Goal: Task Accomplishment & Management: Use online tool/utility

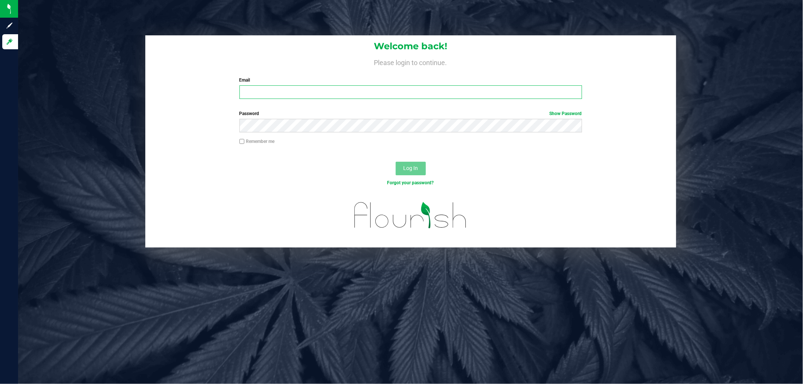
click at [254, 91] on input "Email" at bounding box center [410, 92] width 343 height 14
type input "[EMAIL_ADDRESS][DOMAIN_NAME]"
click at [396, 162] on button "Log In" at bounding box center [411, 169] width 30 height 14
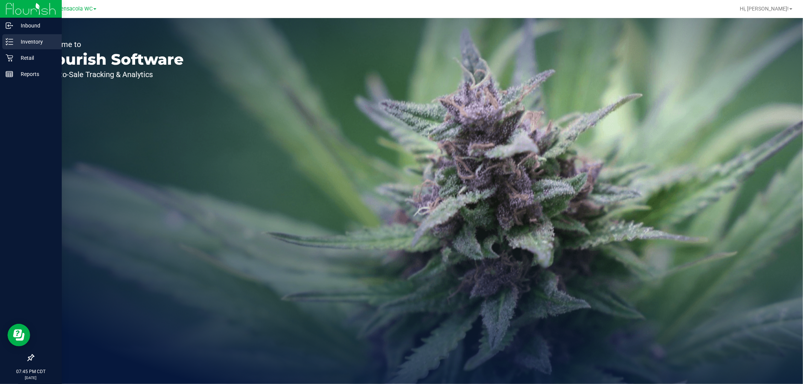
click at [9, 40] on icon at bounding box center [10, 42] width 8 height 8
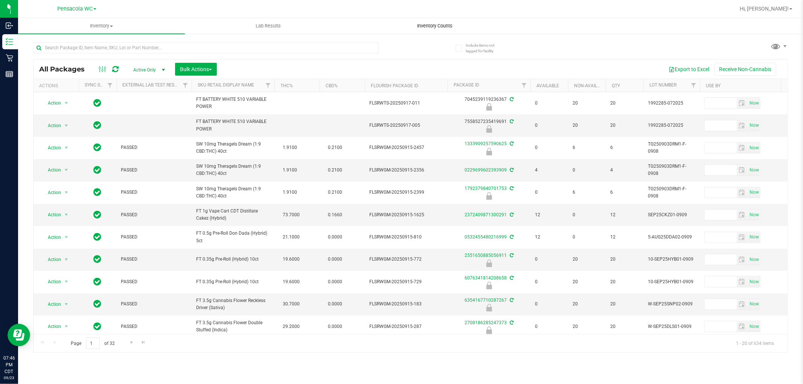
click at [425, 27] on span "Inventory Counts" at bounding box center [435, 26] width 56 height 7
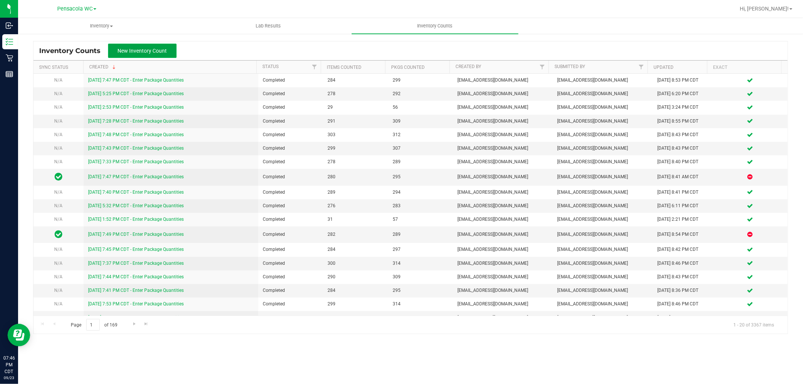
click at [149, 50] on span "New Inventory Count" at bounding box center [142, 51] width 49 height 6
